Goal: Information Seeking & Learning: Understand process/instructions

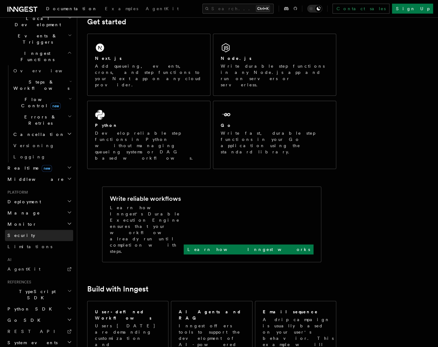
scroll to position [98, 0]
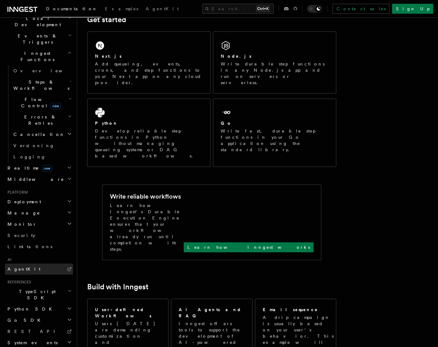
click at [27, 263] on link "AgentKit" at bounding box center [39, 268] width 68 height 11
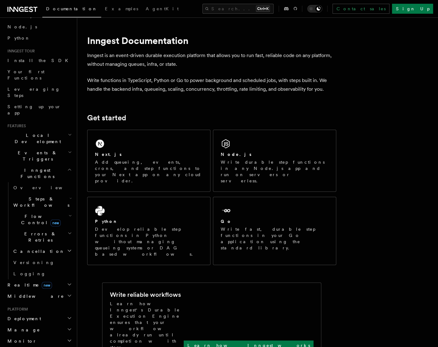
scroll to position [36, 0]
click at [44, 195] on span "Steps & Workflows" at bounding box center [40, 201] width 59 height 12
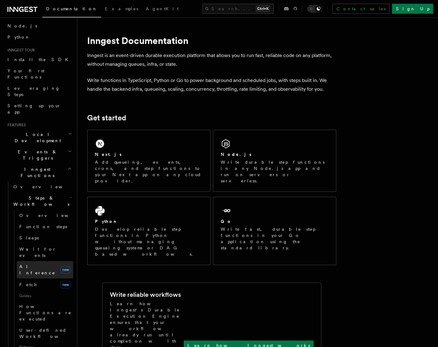
click at [31, 264] on span "AI Inference" at bounding box center [37, 269] width 36 height 11
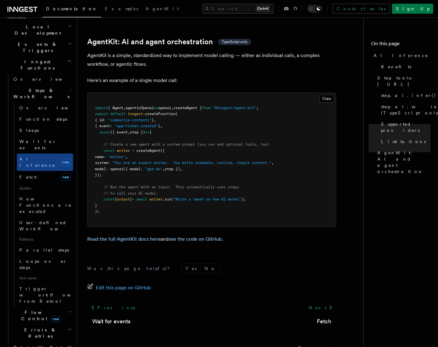
scroll to position [1825, 0]
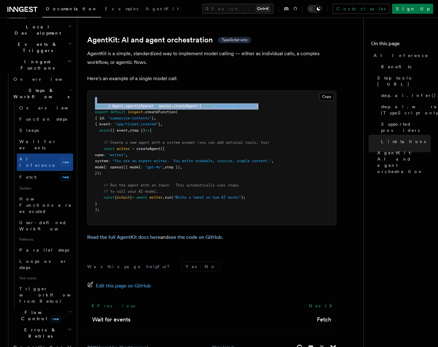
click at [286, 91] on pre "import { Agent , agenticOpenai as openai , createAgent } from "@inngest/agent-k…" at bounding box center [211, 158] width 248 height 134
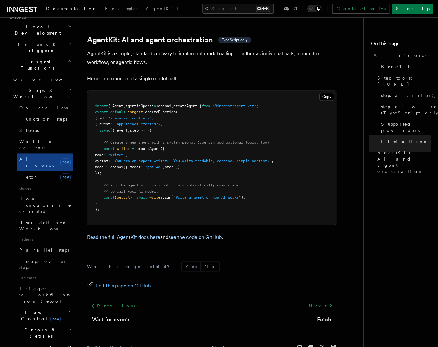
click at [283, 91] on pre "import { Agent , agenticOpenai as openai , createAgent } from "@inngest/agent-k…" at bounding box center [211, 158] width 248 height 134
click at [277, 91] on pre "import { Agent , agenticOpenai as openai , createAgent } from "@inngest/agent-k…" at bounding box center [211, 158] width 248 height 134
click at [256, 104] on span ""@inngest/agent-kit"" at bounding box center [235, 106] width 44 height 4
click at [285, 91] on pre "import { Agent , agenticOpenai as openai , createAgent } from "@inngest/agent-k…" at bounding box center [211, 158] width 248 height 134
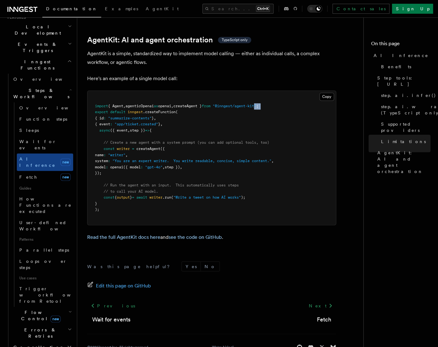
click at [285, 91] on pre "import { Agent , agenticOpenai as openai , createAgent } from "@inngest/agent-k…" at bounding box center [211, 158] width 248 height 134
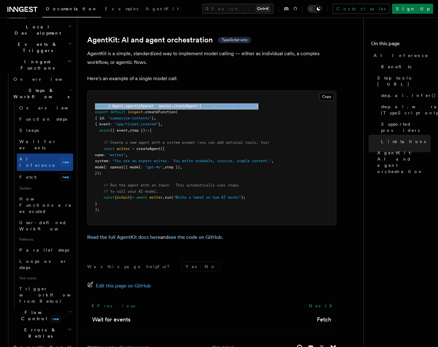
click at [285, 91] on pre "import { Agent , agenticOpenai as openai , createAgent } from "@inngest/agent-k…" at bounding box center [211, 158] width 248 height 134
copy code "import { Agent , agenticOpenai as openai , createAgent } from "@inngest/agent-k…"
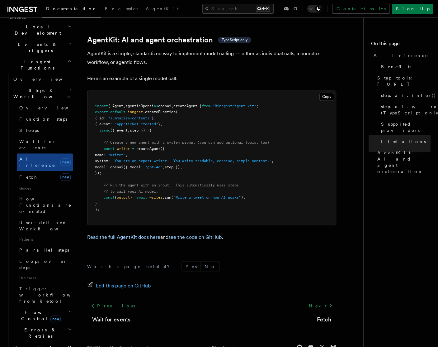
click at [131, 155] on pre "import { Agent , agenticOpenai as openai , createAgent } from "@inngest/agent-k…" at bounding box center [211, 158] width 248 height 134
drag, startPoint x: 114, startPoint y: 154, endPoint x: 89, endPoint y: 132, distance: 33.1
click at [89, 132] on pre "import { Agent , agenticOpenai as openai , createAgent } from "@inngest/agent-k…" at bounding box center [211, 158] width 248 height 134
copy code "const writer = createAgent ({ name : "writer" , system : "You are an expert wri…"
